Goal: Book appointment/travel/reservation

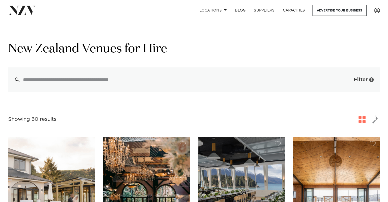
click at [348, 83] on button "Filter 1" at bounding box center [358, 79] width 42 height 24
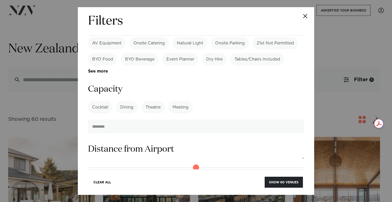
scroll to position [281, 0]
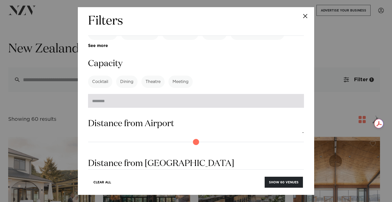
click at [293, 94] on input "**" at bounding box center [196, 101] width 216 height 14
click at [293, 94] on input "*" at bounding box center [196, 101] width 216 height 14
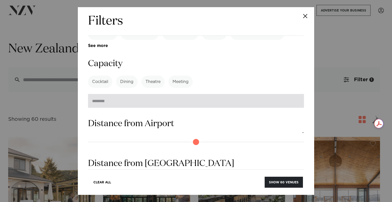
type input "**"
click at [293, 94] on input "**" at bounding box center [196, 101] width 216 height 14
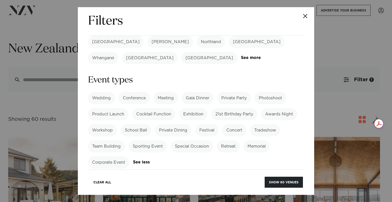
scroll to position [0, 0]
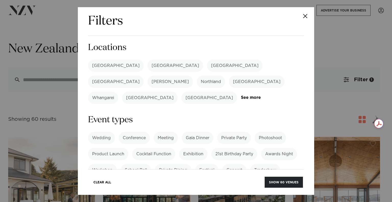
click at [104, 65] on label "[GEOGRAPHIC_DATA]" at bounding box center [116, 65] width 56 height 12
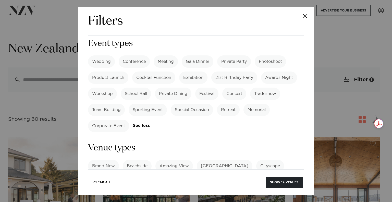
scroll to position [77, 0]
click at [237, 55] on label "Private Party" at bounding box center [234, 61] width 34 height 12
click at [232, 71] on label "21st Birthday Party" at bounding box center [234, 77] width 46 height 12
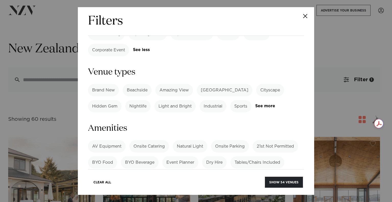
scroll to position [153, 0]
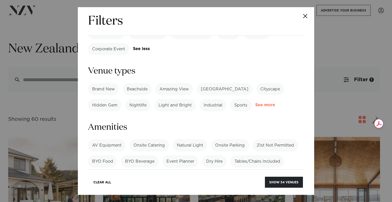
click at [271, 103] on link "See more" at bounding box center [275, 105] width 40 height 4
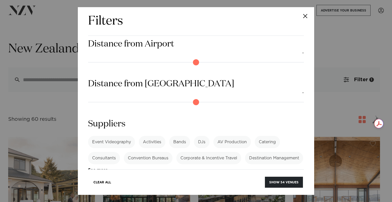
scroll to position [489, 0]
click at [277, 183] on button "Show 54 venues" at bounding box center [284, 181] width 38 height 11
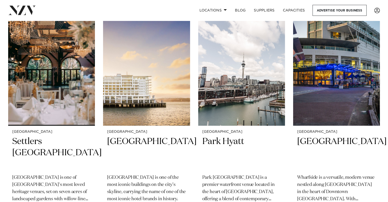
scroll to position [255, 0]
